Goal: Task Accomplishment & Management: Manage account settings

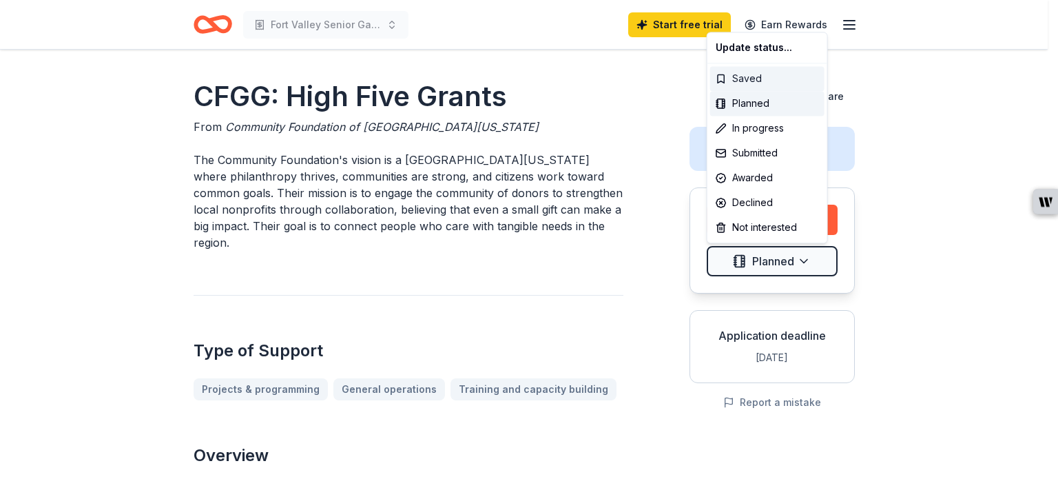
click at [763, 82] on div "Saved" at bounding box center [767, 78] width 114 height 25
click at [854, 28] on html "Fort Valley Senior Garden Project Start free trial Earn Rewards CFGG: High Five…" at bounding box center [529, 239] width 1058 height 479
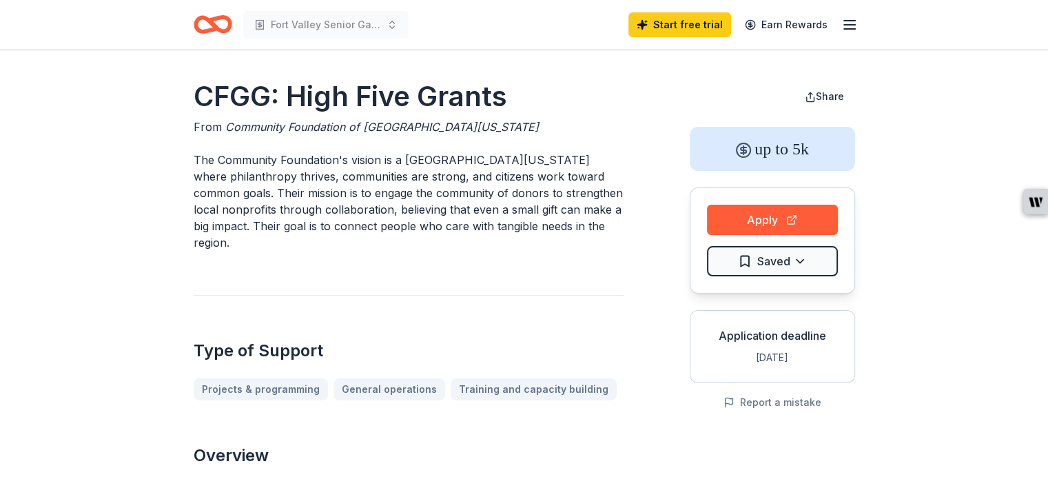
click at [849, 25] on icon "button" at bounding box center [849, 25] width 17 height 17
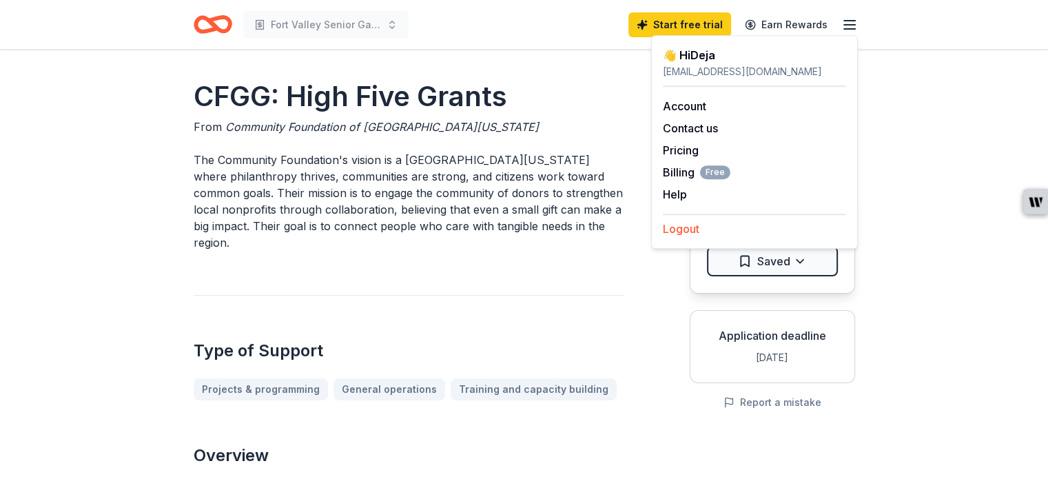
click at [692, 229] on button "Logout" at bounding box center [681, 228] width 37 height 17
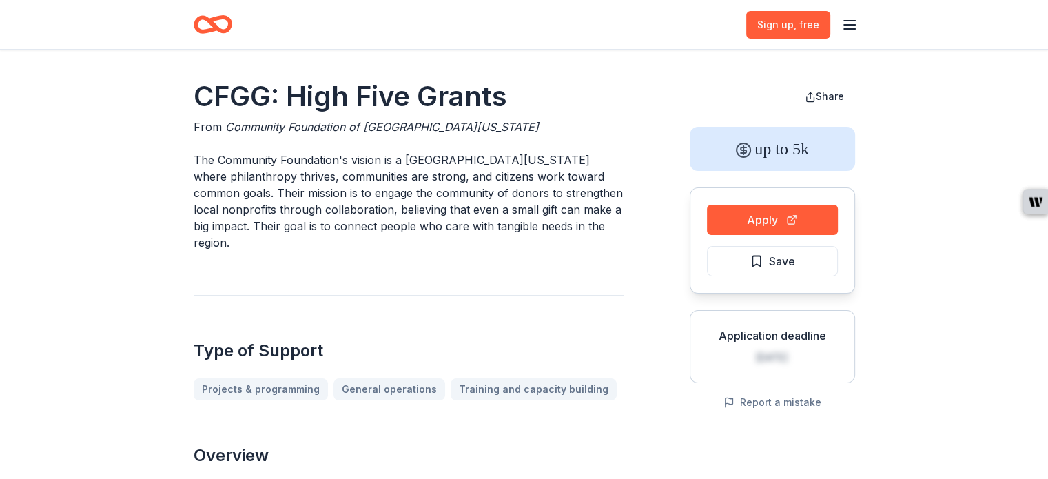
click at [849, 29] on line "button" at bounding box center [849, 29] width 11 height 0
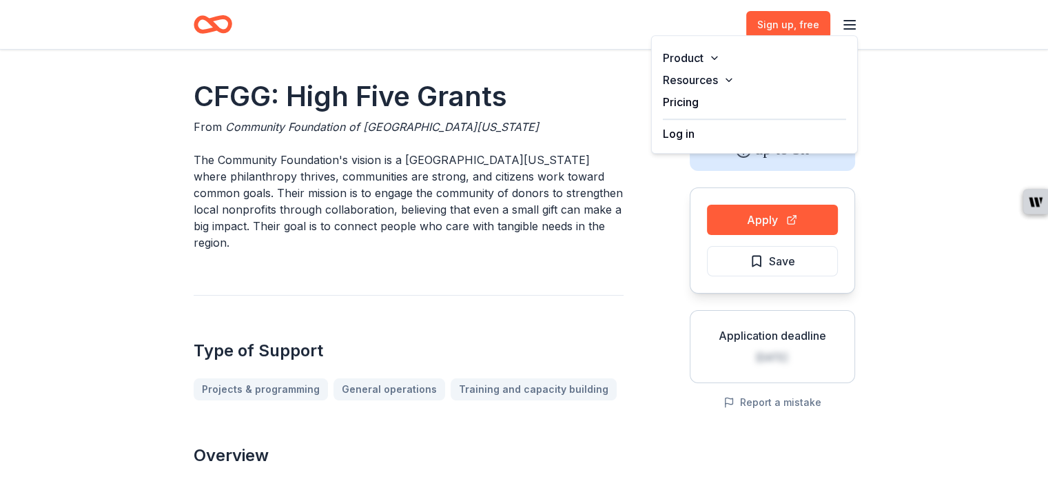
click at [684, 136] on button "Log in" at bounding box center [679, 133] width 32 height 17
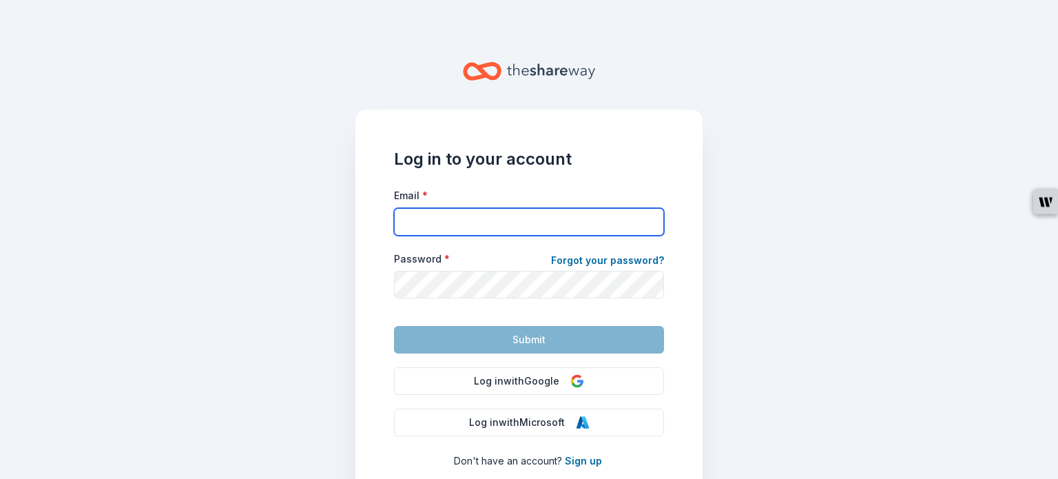
type input "georgiakinshipproject@outlook.com"
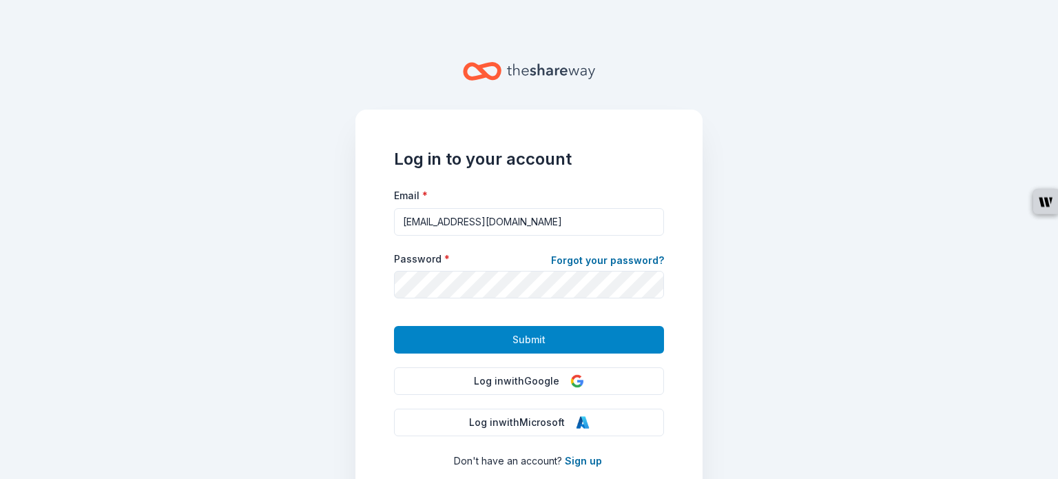
click at [530, 338] on span "Submit" at bounding box center [529, 339] width 33 height 17
